Goal: Transaction & Acquisition: Purchase product/service

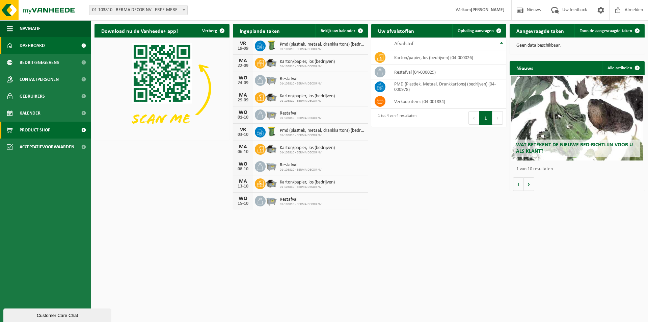
click at [34, 127] on span "Product Shop" at bounding box center [35, 130] width 31 height 17
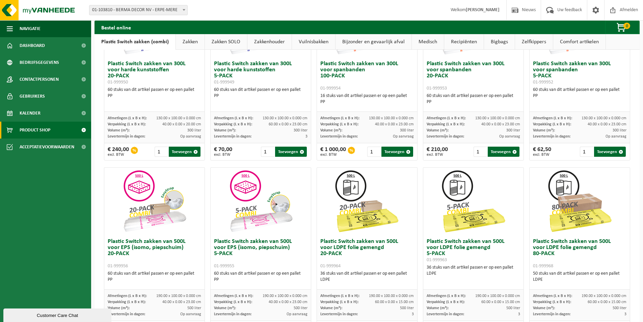
scroll to position [236, 0]
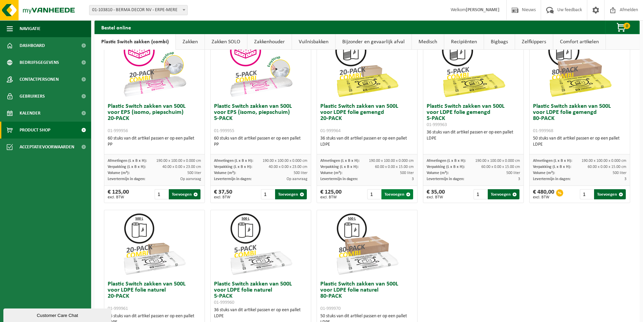
click at [389, 196] on button "Toevoegen" at bounding box center [398, 194] width 32 height 10
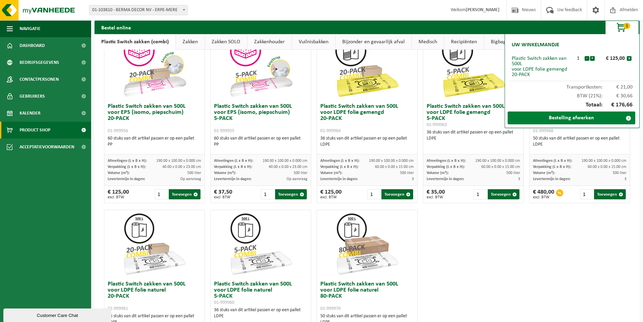
click at [572, 116] on link "Bestelling afwerken" at bounding box center [572, 117] width 128 height 13
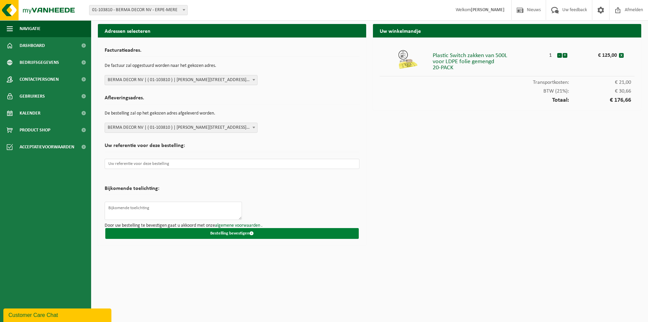
click at [210, 230] on button "Bestelling bevestigen" at bounding box center [232, 233] width 254 height 11
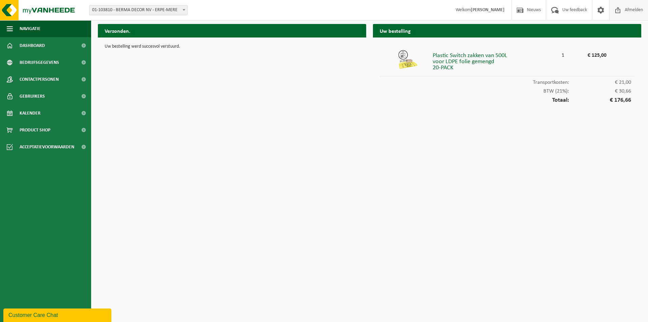
click at [618, 10] on span at bounding box center [618, 10] width 10 height 20
